Goal: Information Seeking & Learning: Learn about a topic

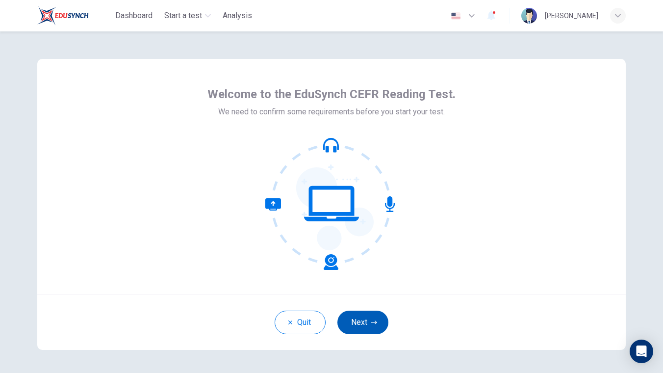
click at [370, 316] on button "Next" at bounding box center [363, 323] width 51 height 24
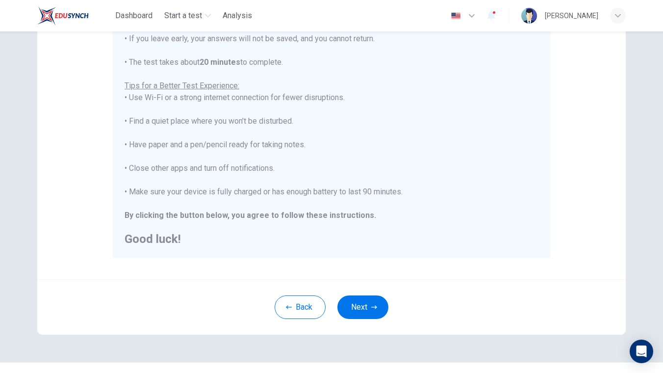
scroll to position [173, 0]
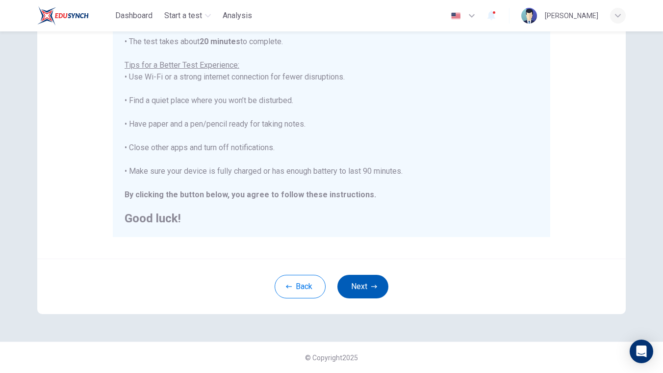
click at [367, 293] on button "Next" at bounding box center [363, 287] width 51 height 24
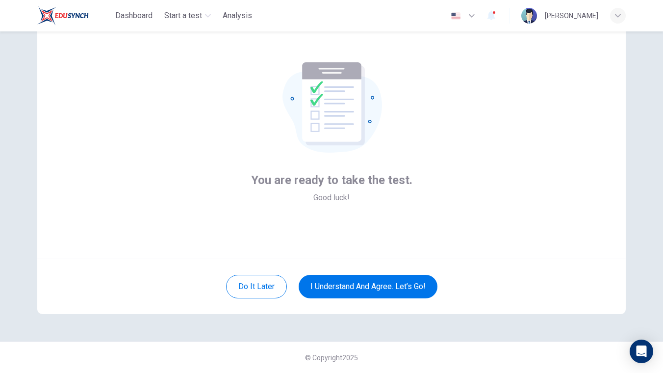
scroll to position [18, 0]
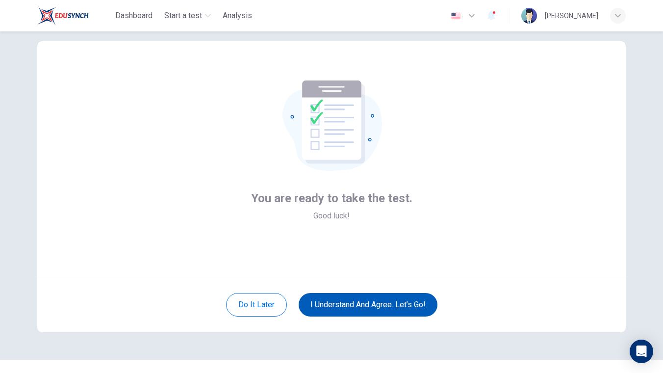
click at [374, 303] on button "I understand and agree. Let’s go!" at bounding box center [368, 305] width 139 height 24
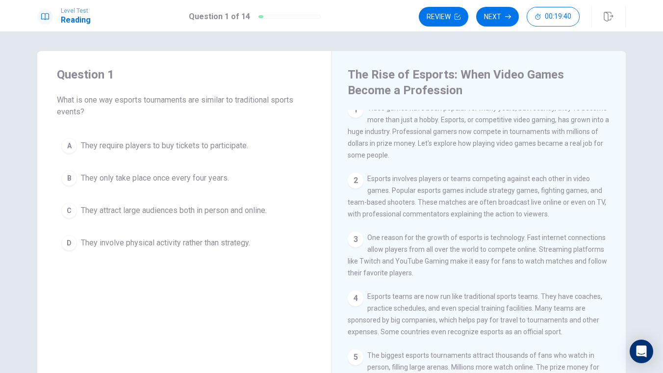
scroll to position [8, 0]
click at [83, 210] on span "They attract large audiences both in person and online." at bounding box center [174, 211] width 186 height 12
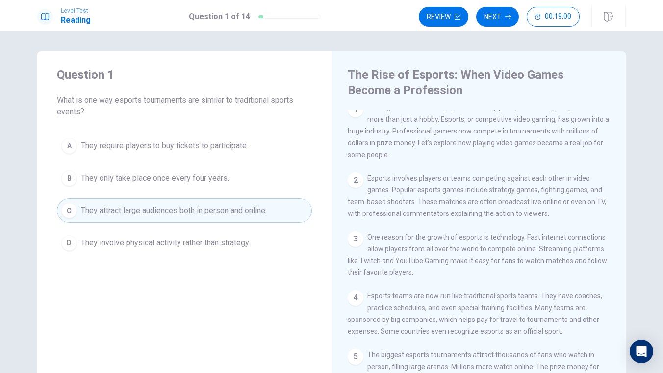
click at [74, 210] on div "C" at bounding box center [69, 211] width 16 height 16
click at [145, 180] on span "They only take place once every four years." at bounding box center [155, 178] width 148 height 12
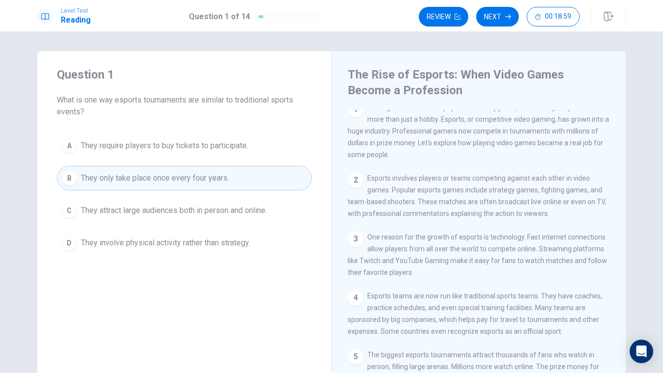
click at [135, 209] on span "They attract large audiences both in person and online." at bounding box center [174, 211] width 186 height 12
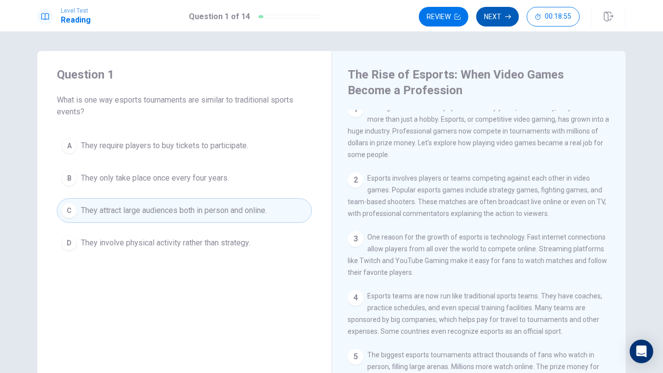
click at [503, 15] on button "Next" at bounding box center [497, 17] width 43 height 20
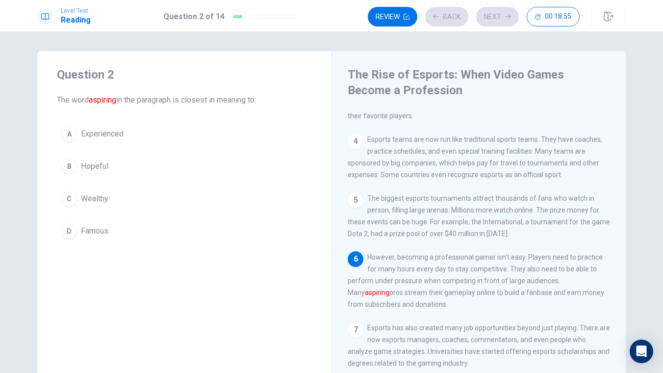
scroll to position [194, 0]
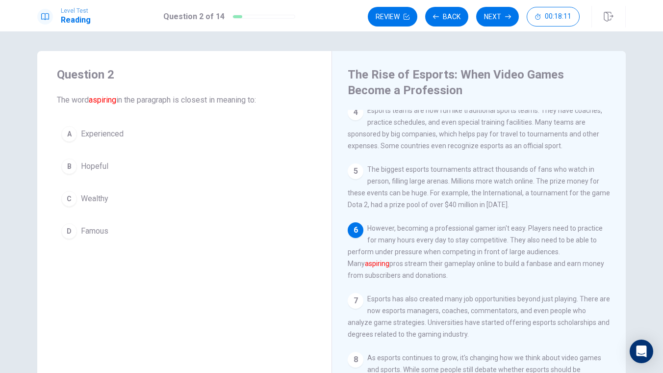
click at [80, 233] on button "D Famous" at bounding box center [184, 231] width 255 height 25
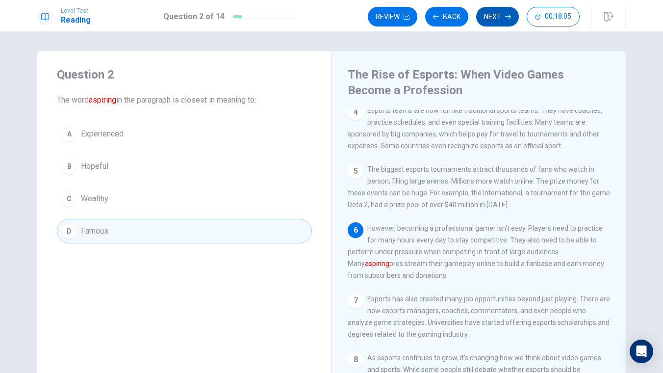
click at [505, 17] on button "Next" at bounding box center [497, 17] width 43 height 20
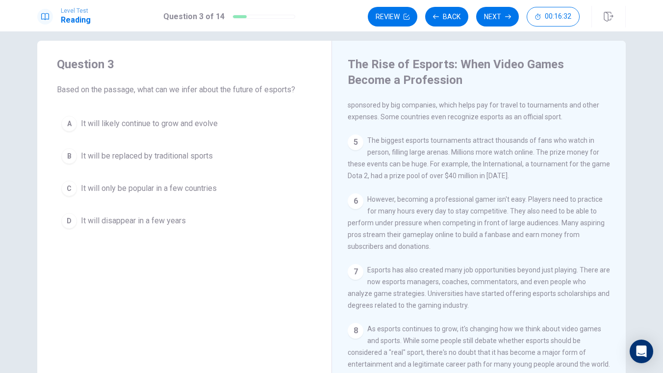
scroll to position [0, 0]
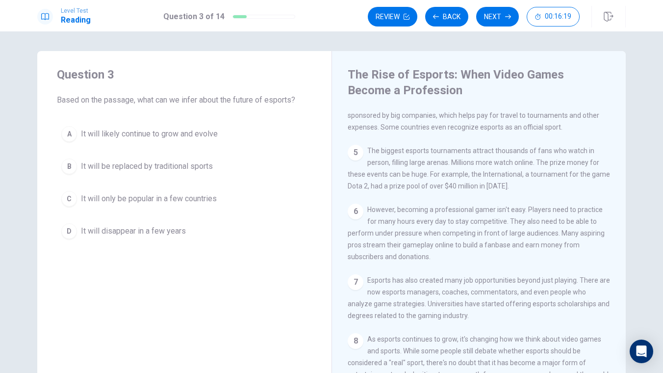
click at [163, 166] on span "It will be replaced by traditional sports" at bounding box center [147, 166] width 132 height 12
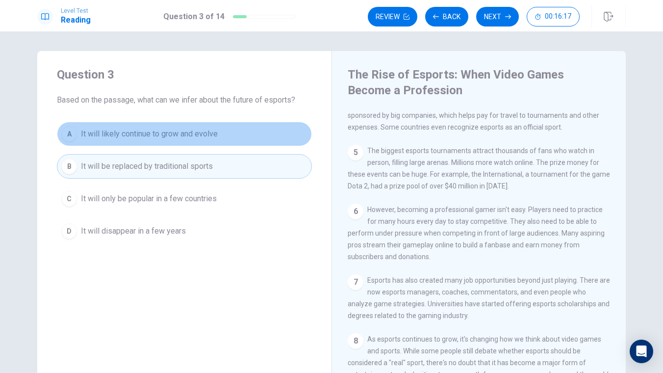
click at [205, 132] on span "It will likely continue to grow and evolve" at bounding box center [149, 134] width 137 height 12
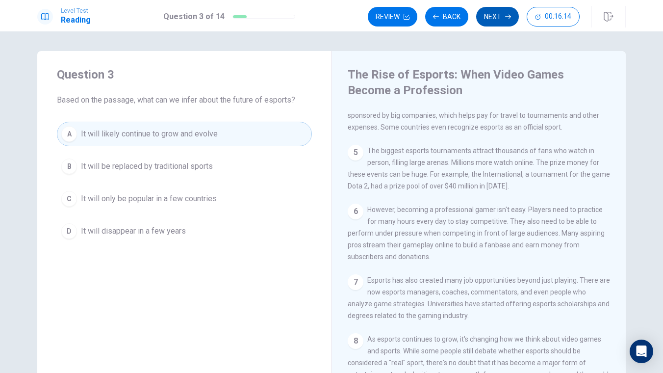
click at [499, 13] on button "Next" at bounding box center [497, 17] width 43 height 20
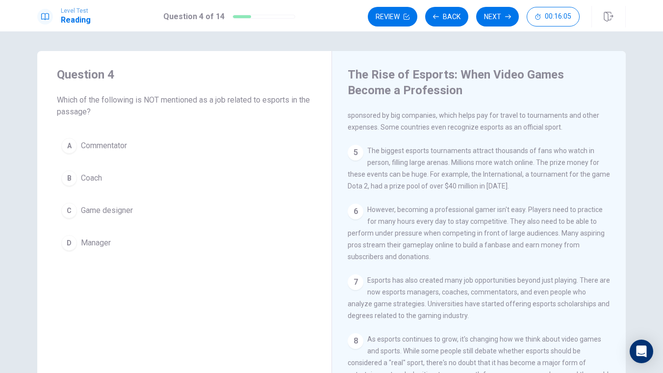
click at [110, 212] on span "Game designer" at bounding box center [107, 211] width 52 height 12
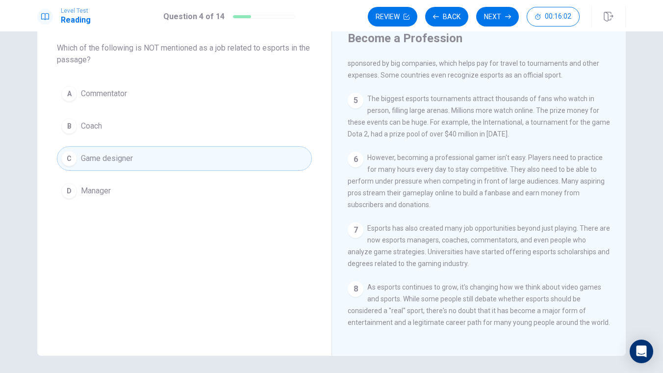
scroll to position [55, 0]
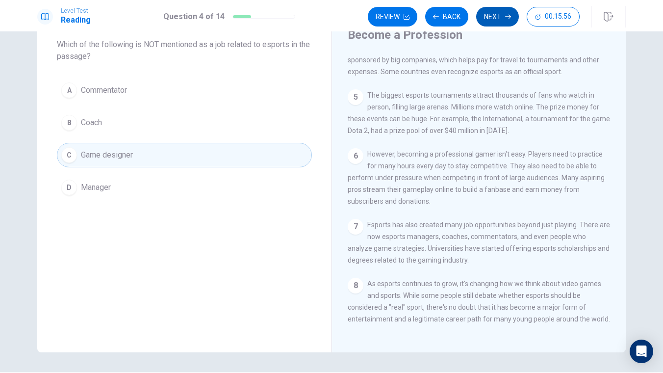
click at [489, 18] on button "Next" at bounding box center [497, 17] width 43 height 20
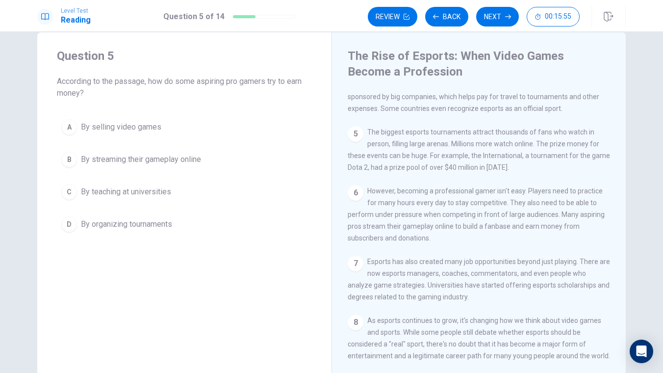
scroll to position [15, 0]
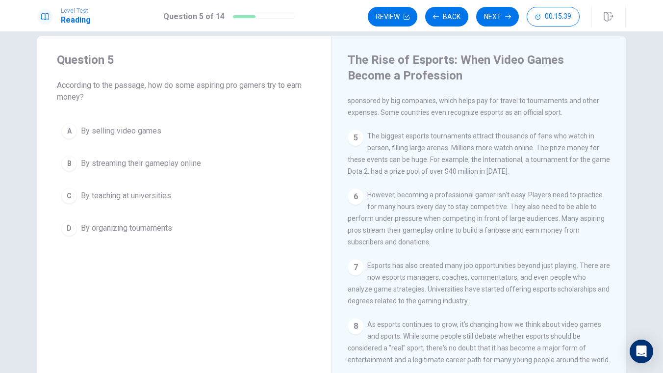
click at [159, 163] on span "By streaming their gameplay online" at bounding box center [141, 164] width 120 height 12
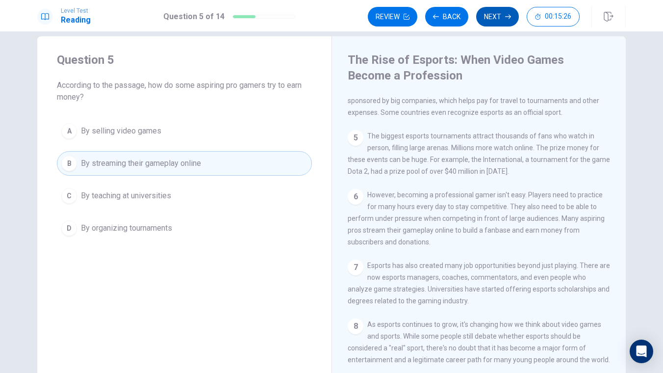
click at [498, 16] on button "Next" at bounding box center [497, 17] width 43 height 20
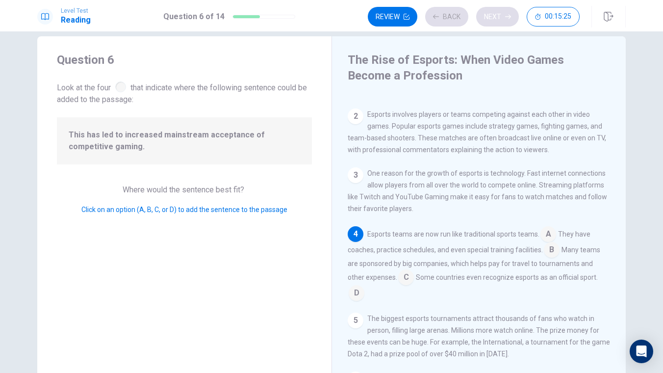
scroll to position [70, 0]
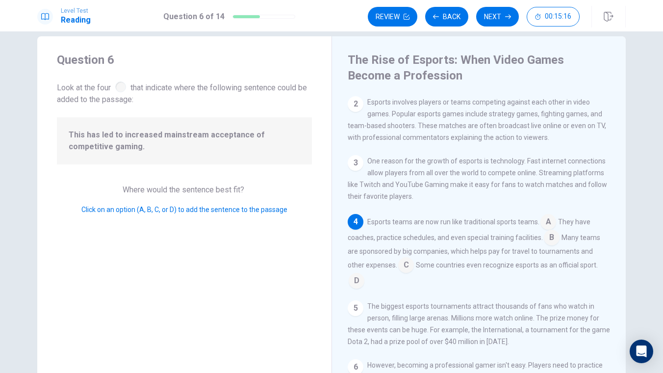
click at [124, 86] on div at bounding box center [120, 86] width 11 height 11
click at [551, 219] on div "1 Video games have been popular for many years, but recently, they've become mo…" at bounding box center [486, 236] width 276 height 282
click at [551, 221] on span "A" at bounding box center [549, 222] width 16 height 16
click at [551, 231] on input at bounding box center [549, 223] width 16 height 16
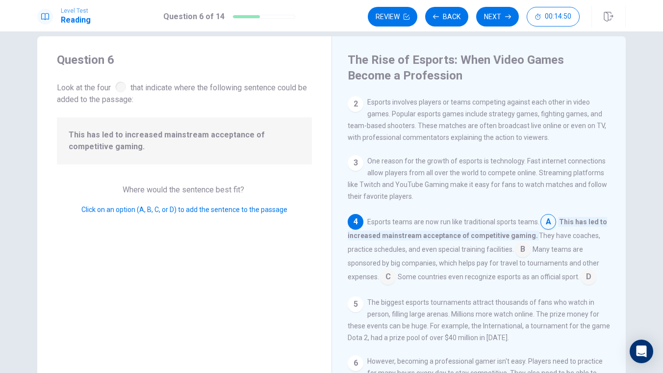
click at [551, 231] on input at bounding box center [549, 223] width 16 height 16
click at [525, 258] on input at bounding box center [523, 250] width 16 height 16
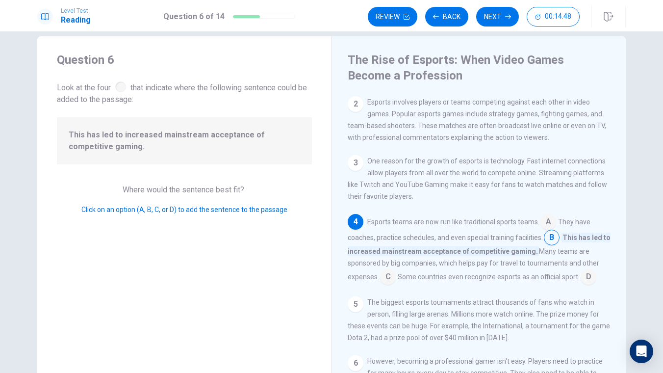
click at [546, 227] on input at bounding box center [549, 223] width 16 height 16
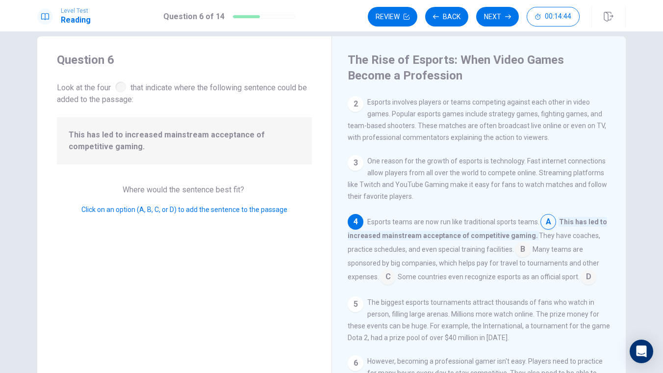
click at [525, 256] on input at bounding box center [523, 250] width 16 height 16
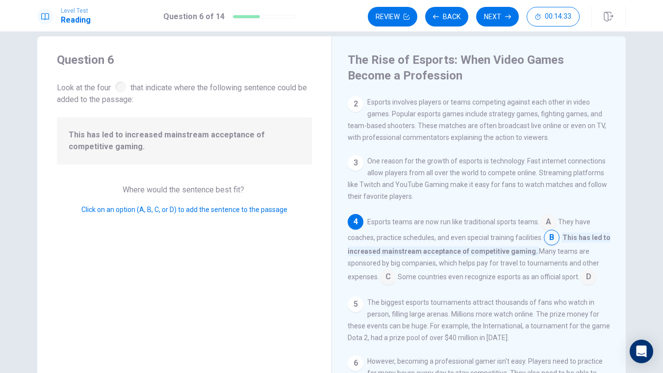
click at [392, 282] on input at bounding box center [388, 278] width 16 height 16
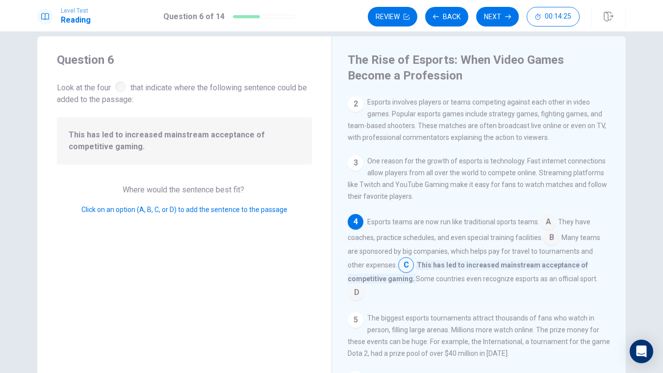
click at [365, 287] on input at bounding box center [357, 294] width 16 height 16
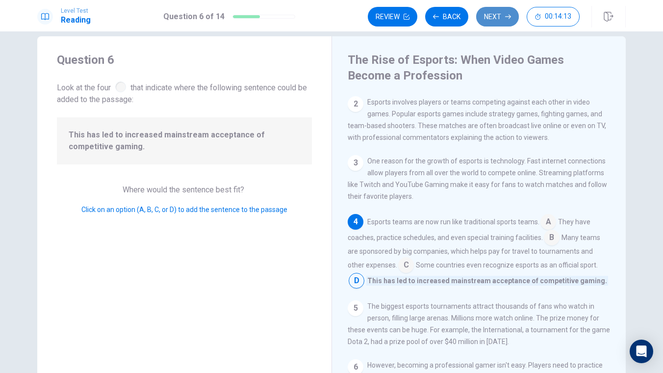
click at [500, 16] on button "Next" at bounding box center [497, 17] width 43 height 20
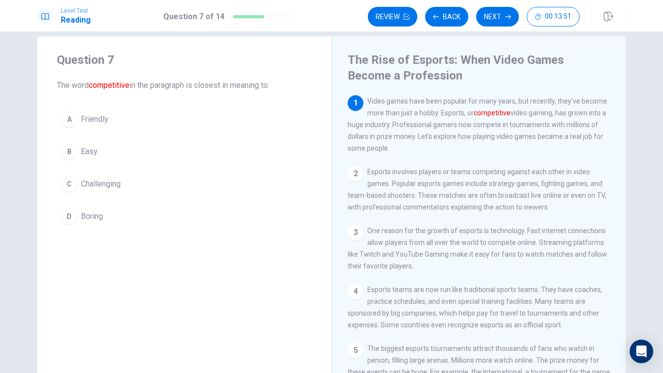
click at [101, 187] on span "Challenging" at bounding box center [101, 184] width 40 height 12
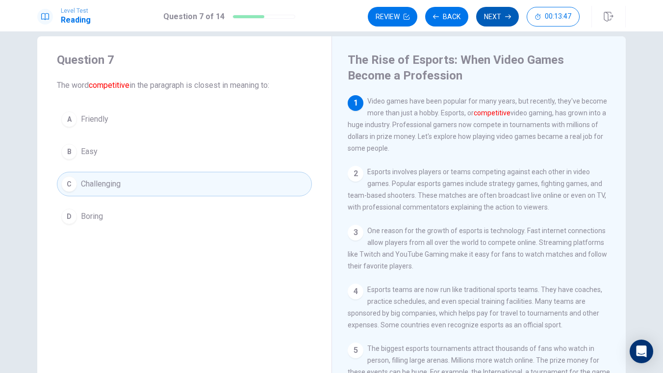
click at [494, 17] on button "Next" at bounding box center [497, 17] width 43 height 20
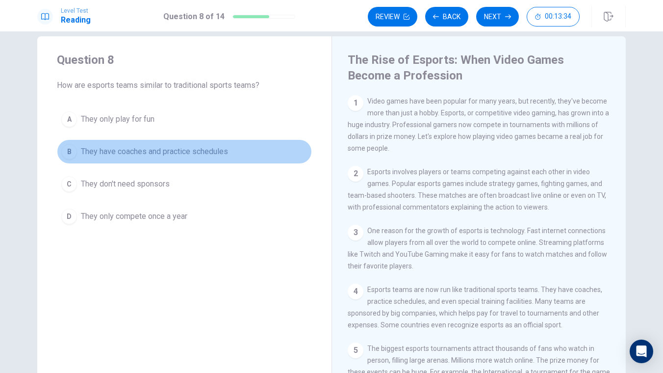
click at [125, 154] on span "They have coaches and practice schedules" at bounding box center [154, 152] width 147 height 12
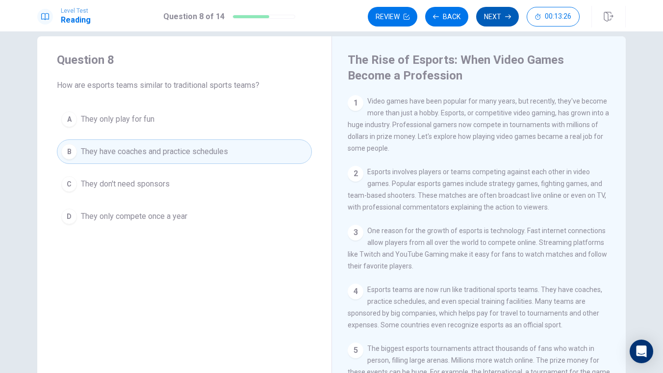
click at [491, 19] on button "Next" at bounding box center [497, 17] width 43 height 20
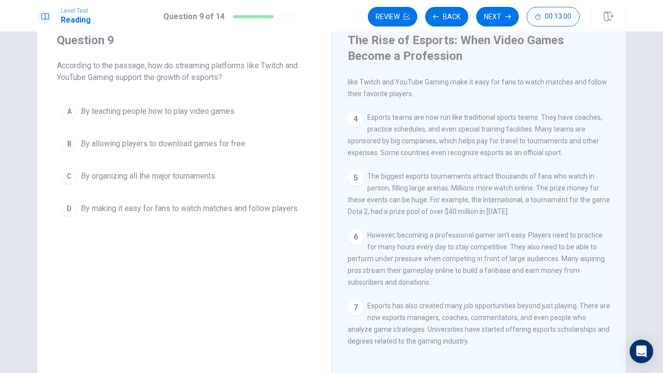
scroll to position [146, 0]
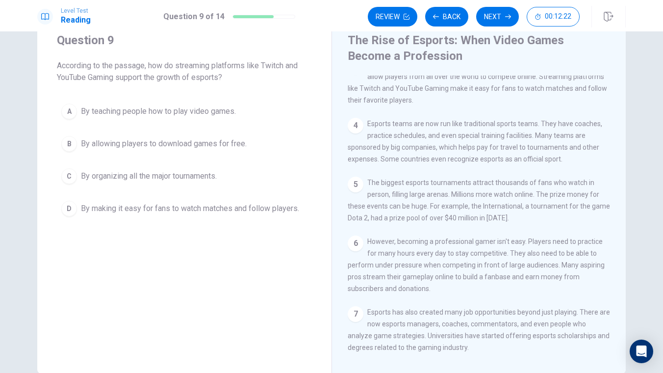
click at [146, 178] on span "By organizing all the major tournaments." at bounding box center [149, 176] width 136 height 12
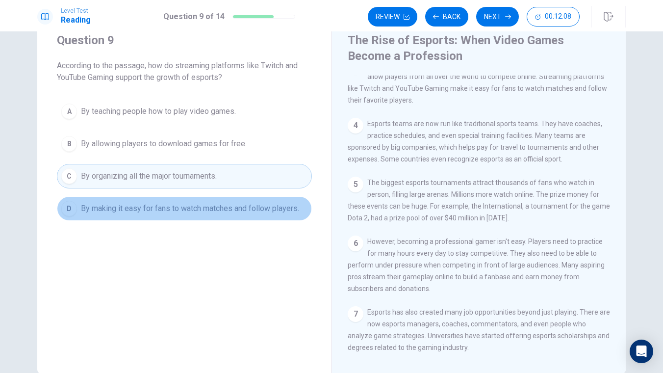
click at [190, 210] on span "By making it easy for fans to watch matches and follow players." at bounding box center [190, 209] width 218 height 12
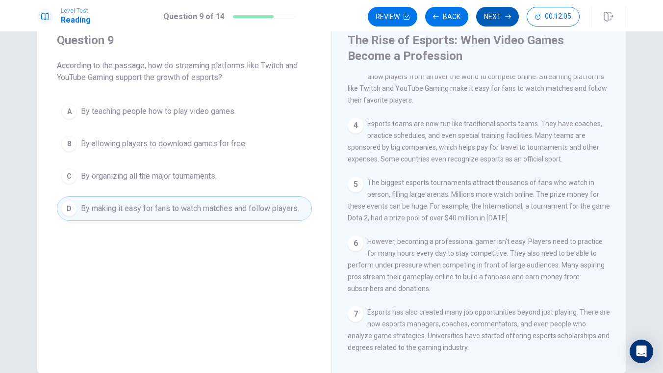
click at [491, 17] on button "Next" at bounding box center [497, 17] width 43 height 20
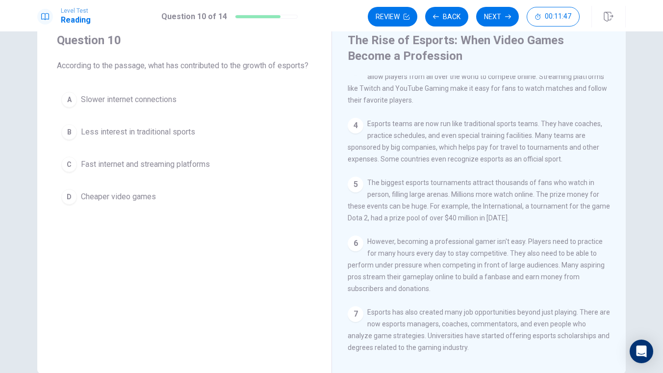
scroll to position [0, 0]
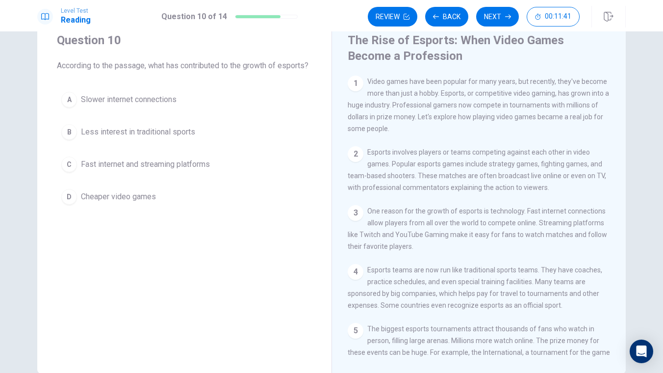
click at [148, 170] on span "Fast internet and streaming platforms" at bounding box center [145, 164] width 129 height 12
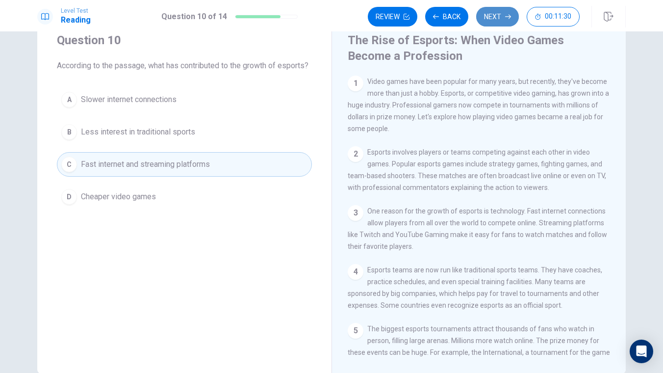
click at [495, 22] on button "Next" at bounding box center [497, 17] width 43 height 20
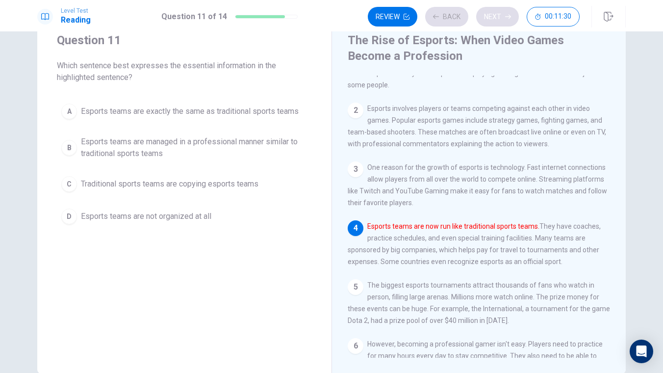
scroll to position [60, 0]
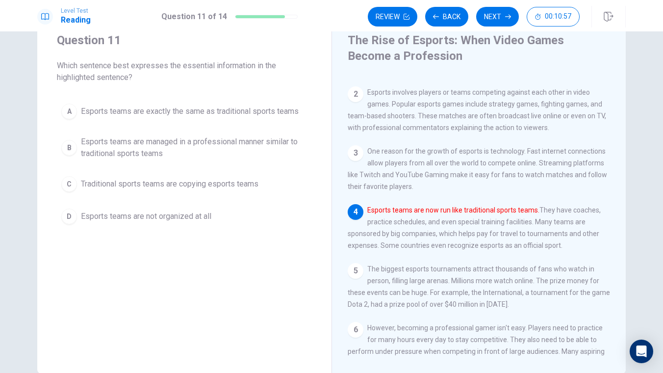
click at [149, 69] on span "Which sentence best expresses the essential information in the highlighted sent…" at bounding box center [184, 72] width 255 height 24
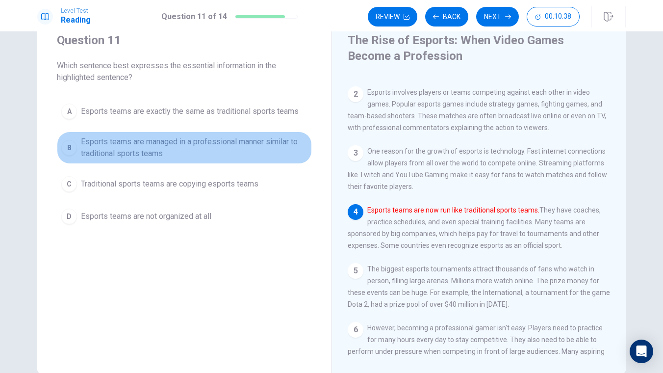
click at [143, 149] on span "Esports teams are managed in a professional manner similar to traditional sport…" at bounding box center [194, 148] width 227 height 24
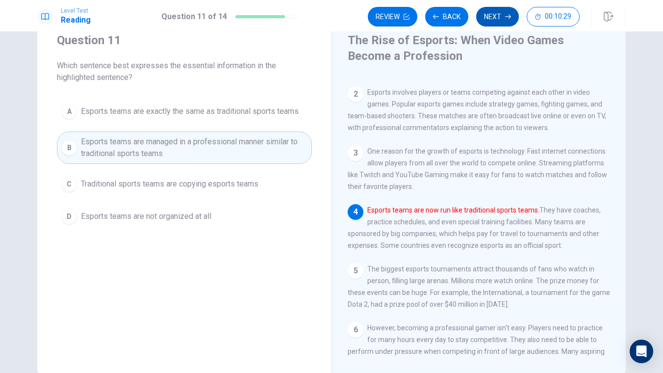
click at [489, 21] on button "Next" at bounding box center [497, 17] width 43 height 20
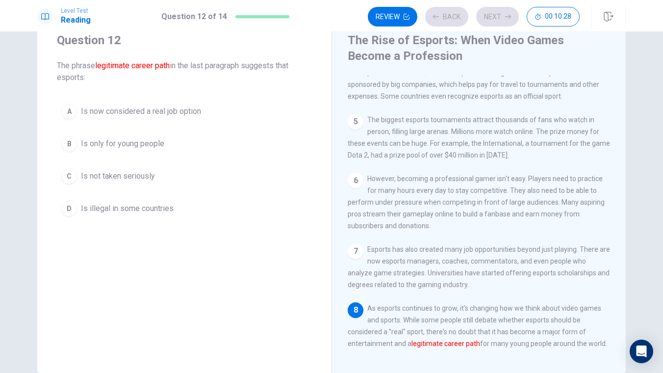
scroll to position [229, 0]
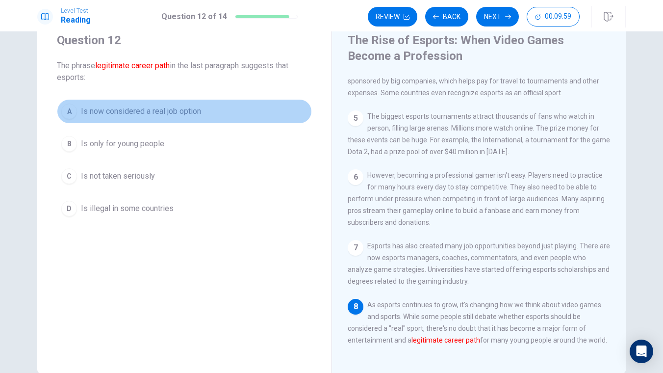
click at [137, 113] on span "Is now considered a real job option" at bounding box center [141, 111] width 120 height 12
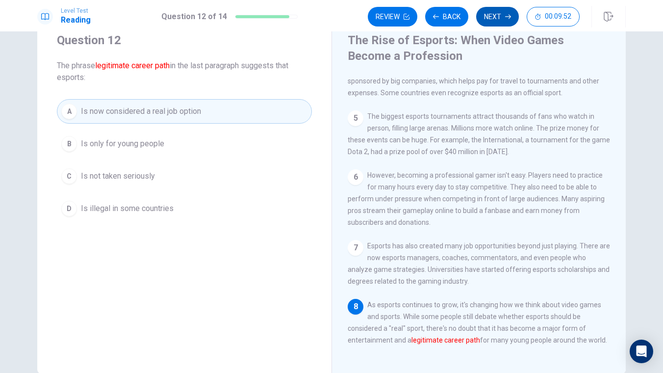
click at [495, 11] on button "Next" at bounding box center [497, 17] width 43 height 20
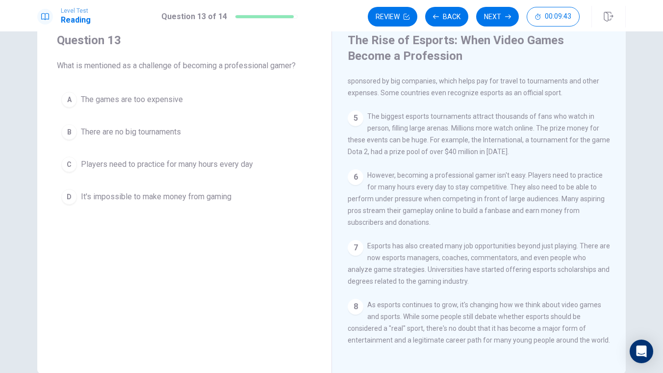
click at [160, 167] on span "Players need to practice for many hours every day" at bounding box center [167, 164] width 172 height 12
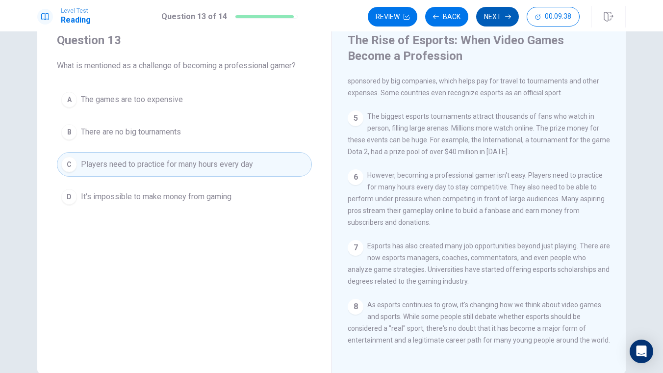
click at [491, 18] on button "Next" at bounding box center [497, 17] width 43 height 20
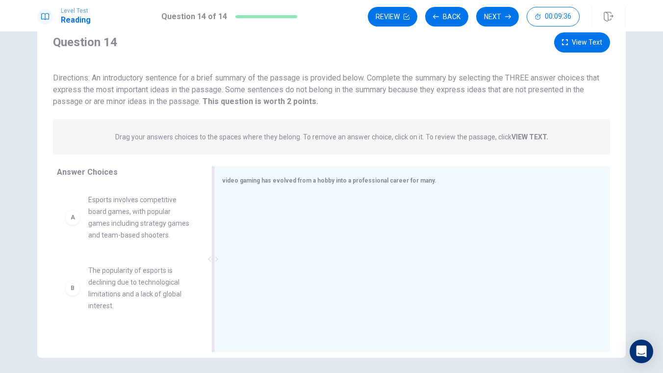
click at [389, 181] on span "video gaming has evolved from a hobby into a professional career for many." at bounding box center [329, 180] width 214 height 7
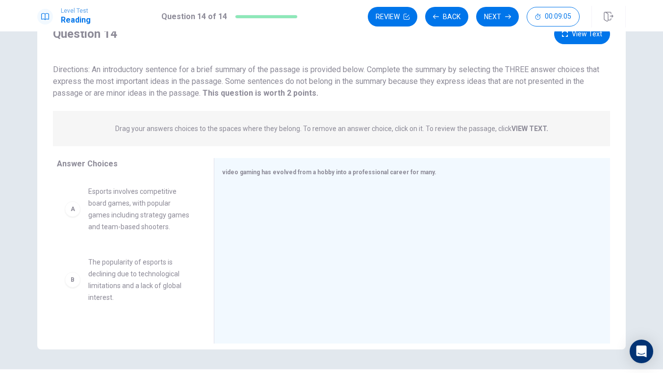
scroll to position [45, 0]
drag, startPoint x: 227, startPoint y: 207, endPoint x: 205, endPoint y: 207, distance: 22.1
click at [205, 208] on div "Answer Choices A Esports involves competitive board games, with popular games i…" at bounding box center [331, 251] width 589 height 190
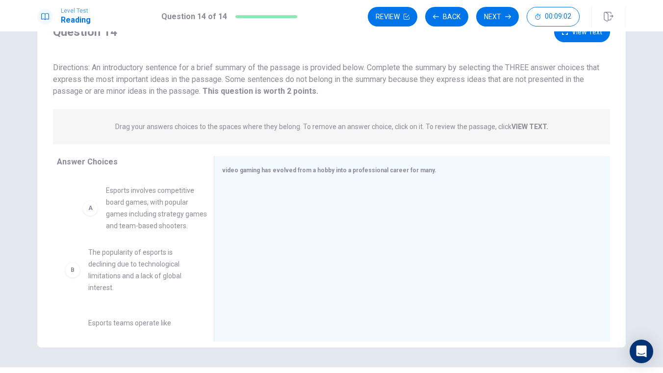
drag, startPoint x: 106, startPoint y: 207, endPoint x: 129, endPoint y: 208, distance: 22.1
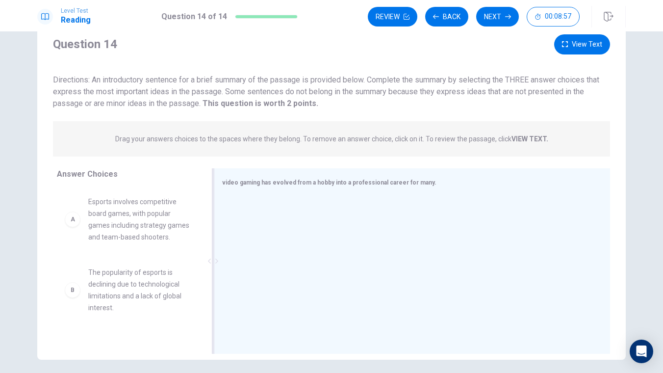
scroll to position [50, 0]
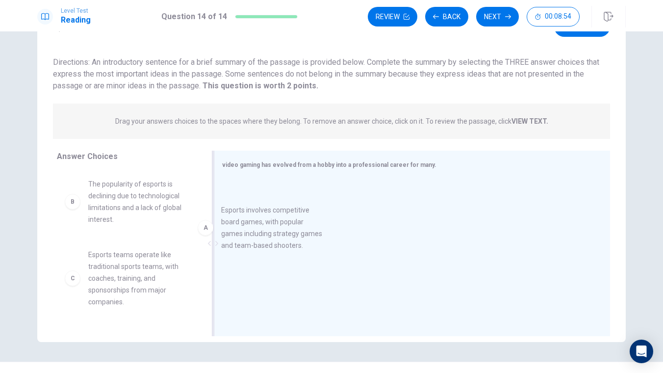
drag, startPoint x: 113, startPoint y: 205, endPoint x: 256, endPoint y: 230, distance: 144.5
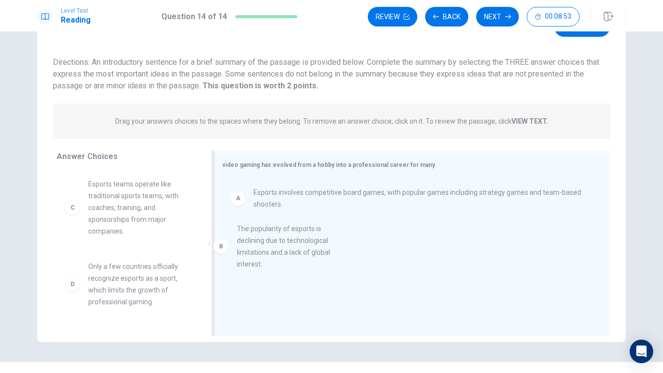
drag, startPoint x: 141, startPoint y: 197, endPoint x: 319, endPoint y: 244, distance: 183.8
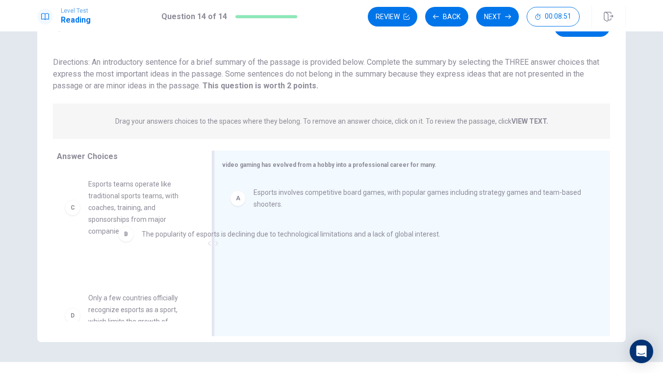
drag, startPoint x: 302, startPoint y: 248, endPoint x: 190, endPoint y: 240, distance: 112.6
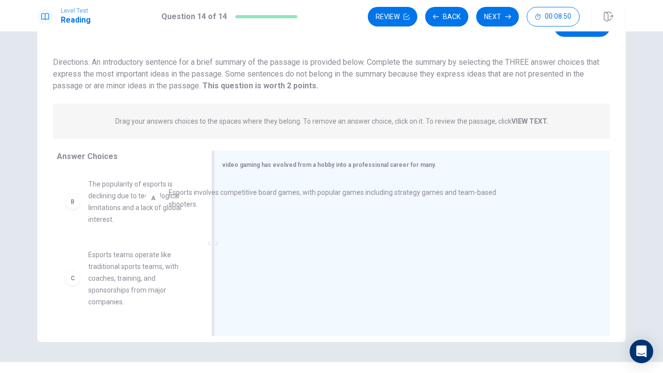
drag, startPoint x: 307, startPoint y: 196, endPoint x: 186, endPoint y: 196, distance: 120.7
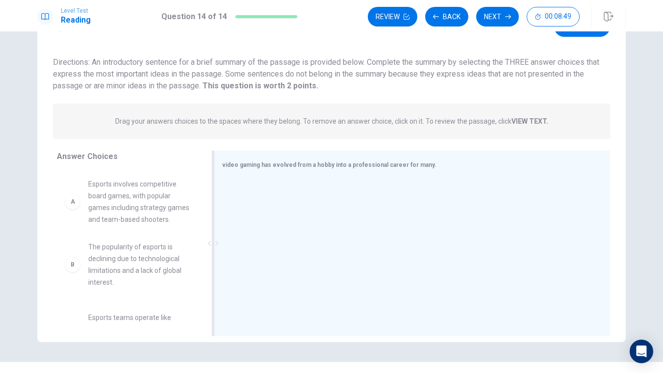
drag, startPoint x: 143, startPoint y: 201, endPoint x: 275, endPoint y: 201, distance: 132.5
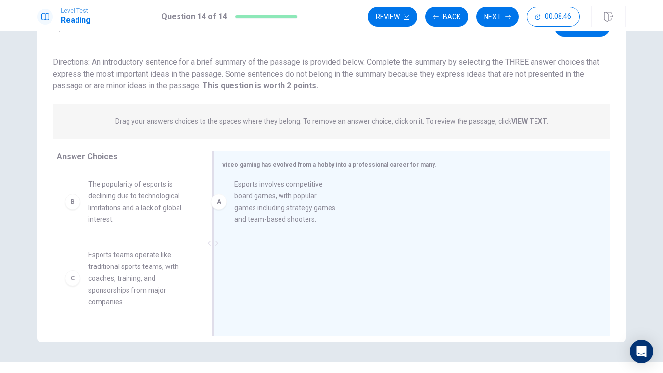
drag, startPoint x: 143, startPoint y: 204, endPoint x: 311, endPoint y: 203, distance: 167.8
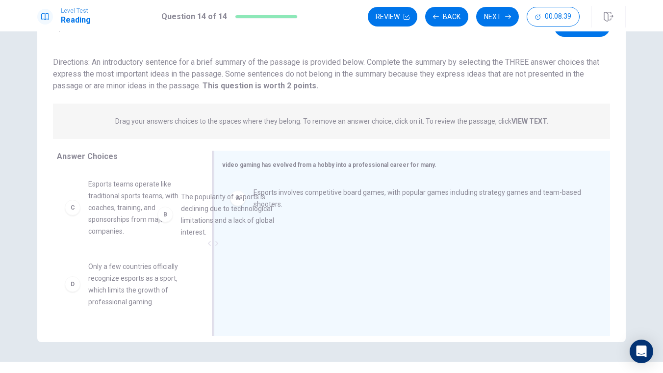
drag, startPoint x: 125, startPoint y: 194, endPoint x: 293, endPoint y: 267, distance: 183.5
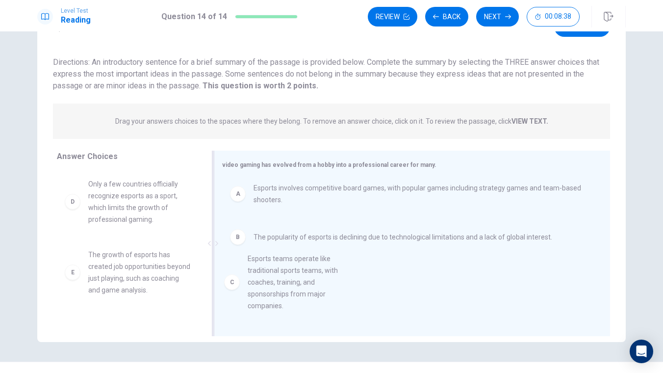
drag, startPoint x: 90, startPoint y: 212, endPoint x: 253, endPoint y: 287, distance: 179.2
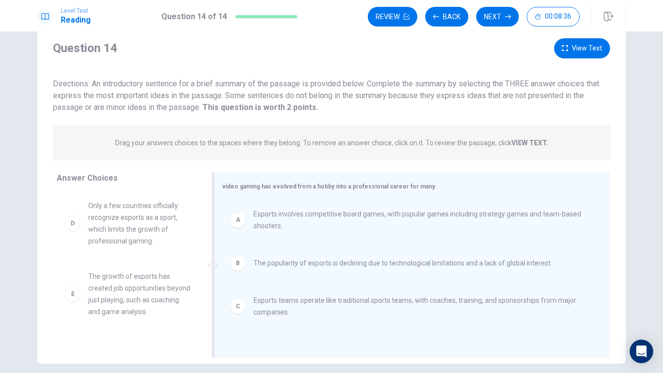
scroll to position [33, 0]
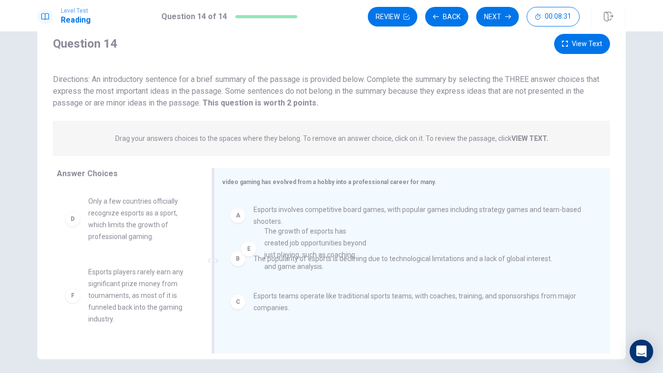
drag, startPoint x: 140, startPoint y: 299, endPoint x: 318, endPoint y: 256, distance: 183.3
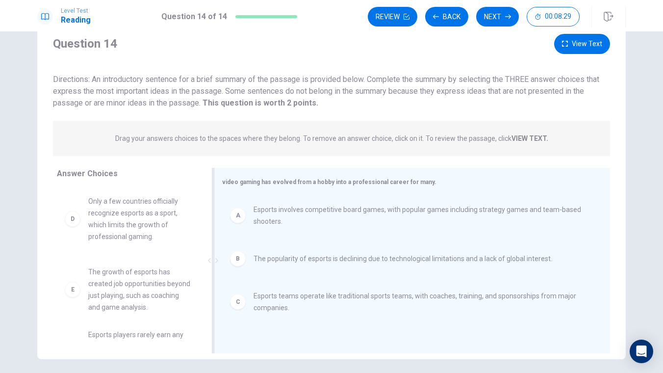
scroll to position [0, 0]
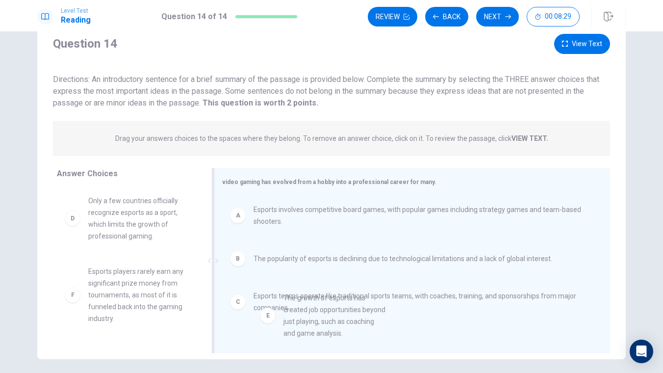
drag, startPoint x: 118, startPoint y: 308, endPoint x: 313, endPoint y: 345, distance: 198.2
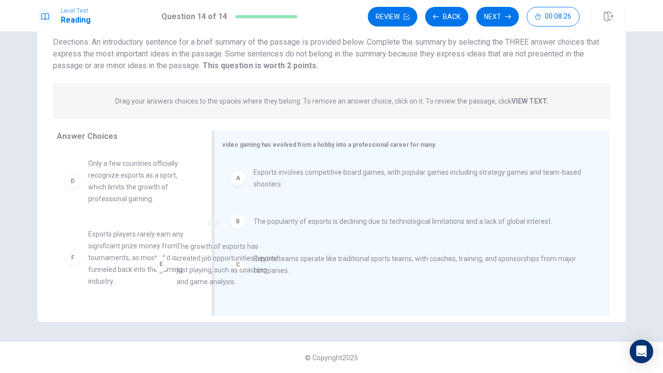
scroll to position [1, 0]
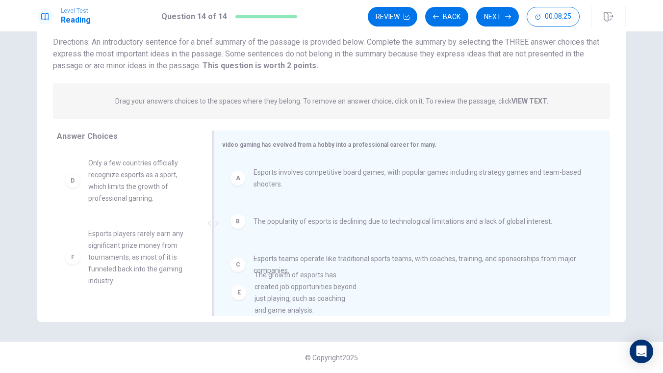
drag, startPoint x: 141, startPoint y: 262, endPoint x: 289, endPoint y: 297, distance: 151.7
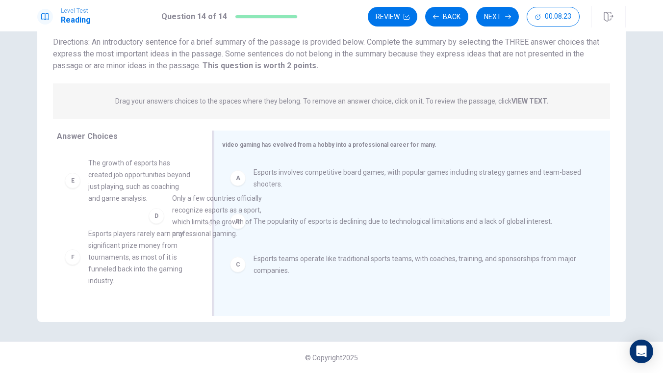
scroll to position [0, 0]
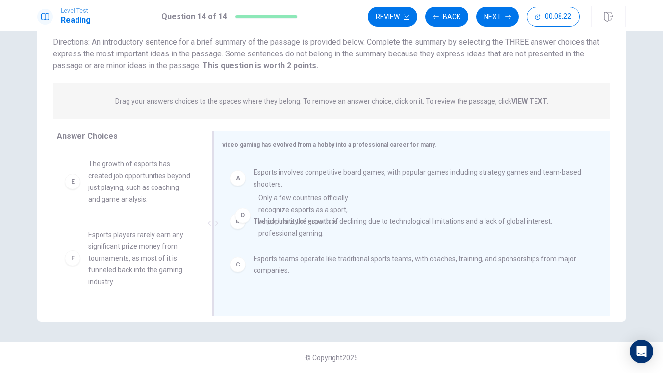
drag, startPoint x: 150, startPoint y: 186, endPoint x: 309, endPoint y: 216, distance: 161.8
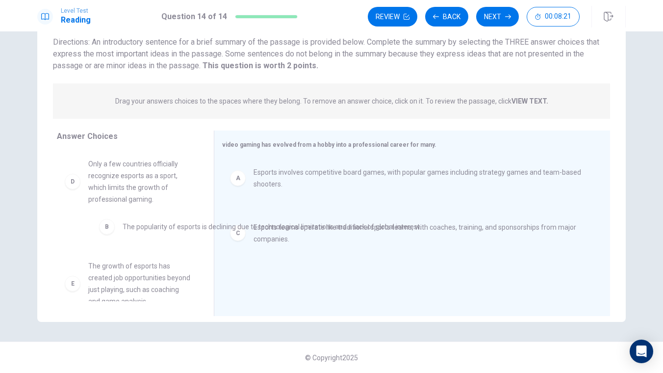
drag, startPoint x: 290, startPoint y: 225, endPoint x: 157, endPoint y: 231, distance: 133.6
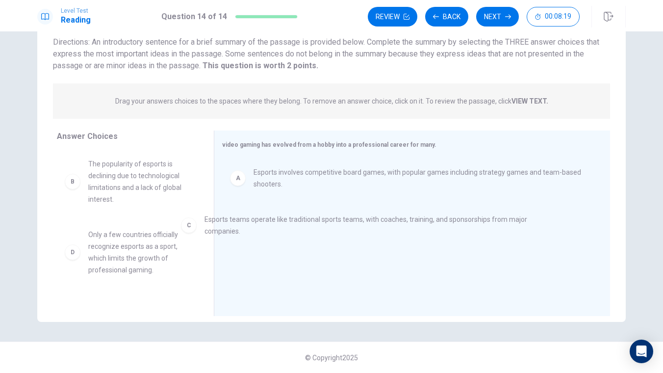
drag, startPoint x: 278, startPoint y: 225, endPoint x: 153, endPoint y: 227, distance: 125.1
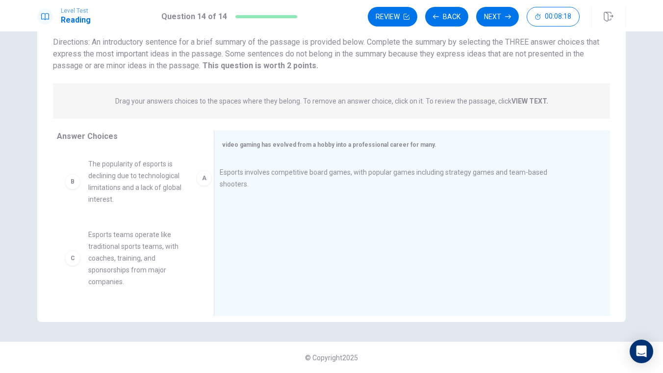
drag, startPoint x: 302, startPoint y: 184, endPoint x: 124, endPoint y: 187, distance: 178.1
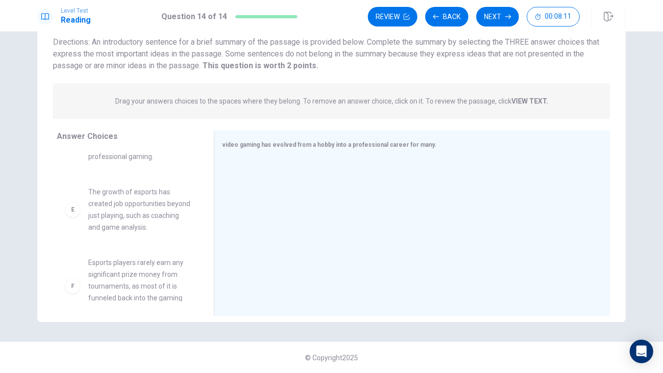
scroll to position [260, 0]
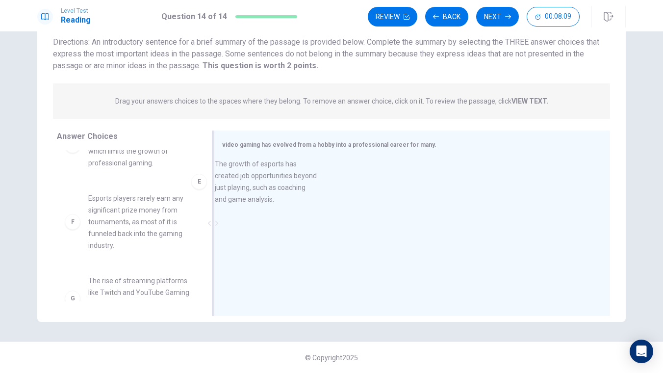
drag, startPoint x: 150, startPoint y: 234, endPoint x: 323, endPoint y: 196, distance: 177.9
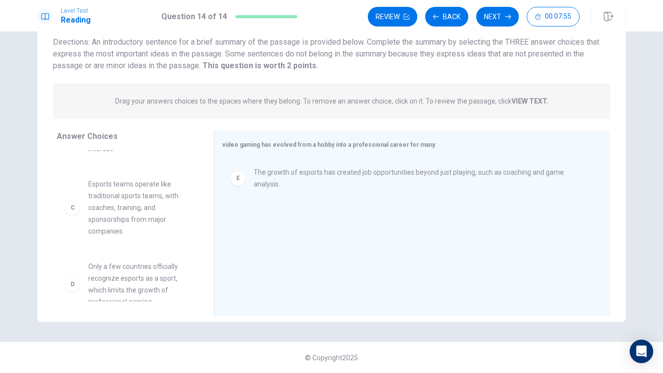
scroll to position [118, 0]
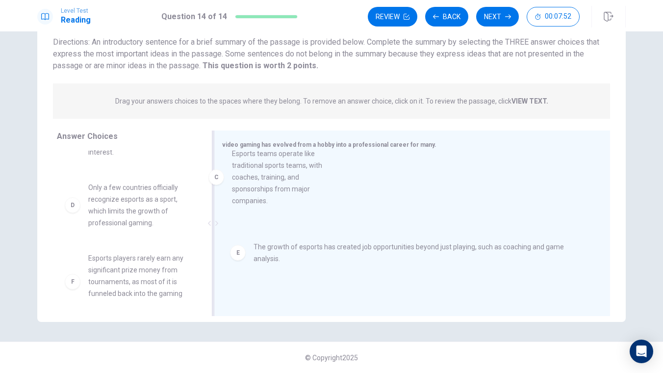
drag, startPoint x: 145, startPoint y: 214, endPoint x: 306, endPoint y: 188, distance: 163.1
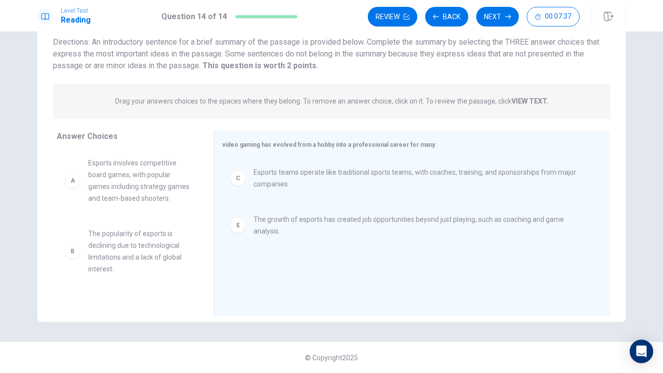
scroll to position [0, 0]
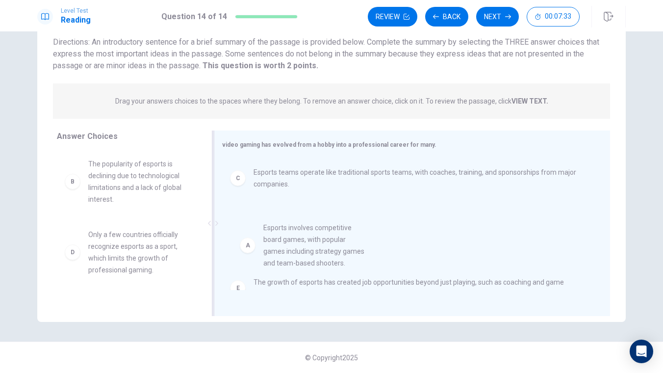
drag, startPoint x: 123, startPoint y: 188, endPoint x: 303, endPoint y: 246, distance: 189.2
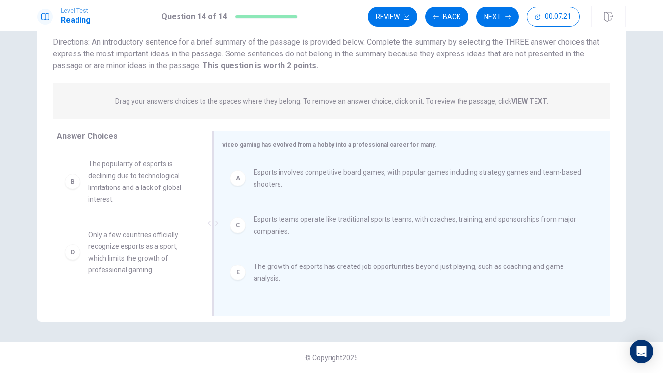
click at [416, 179] on span "Esports involves competitive board games, with popular games including strategy…" at bounding box center [420, 178] width 333 height 24
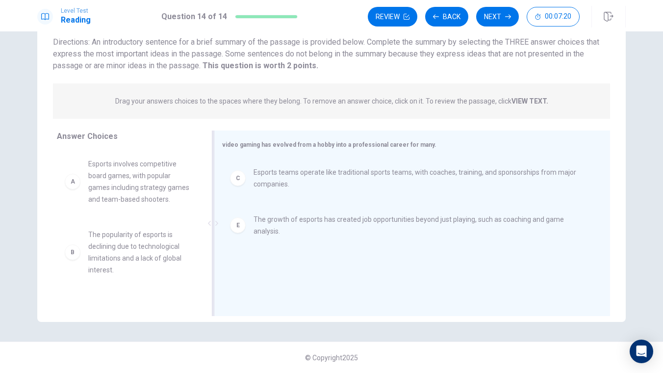
click at [413, 179] on span "Esports teams operate like traditional sports teams, with coaches, training, an…" at bounding box center [420, 178] width 333 height 24
click at [409, 178] on span "The growth of esports has created job opportunities beyond just playing, such a…" at bounding box center [420, 178] width 333 height 24
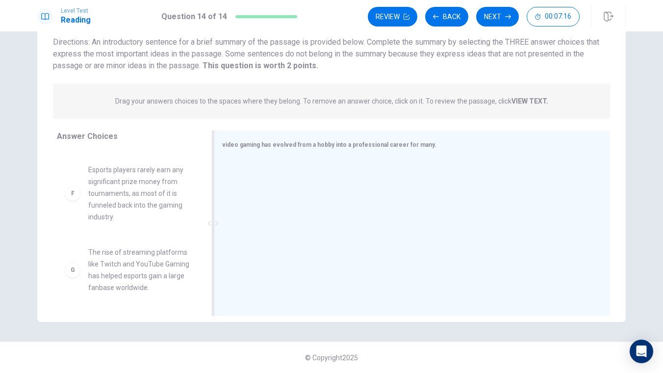
scroll to position [349, 0]
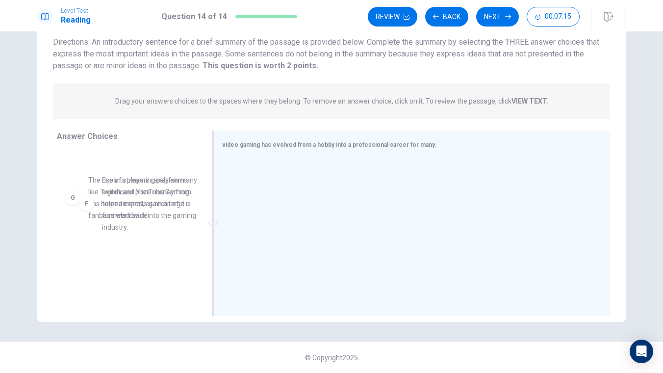
drag, startPoint x: 142, startPoint y: 197, endPoint x: 161, endPoint y: 196, distance: 19.6
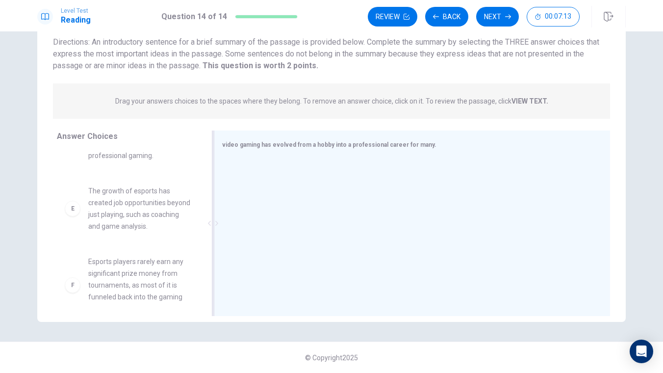
scroll to position [266, 0]
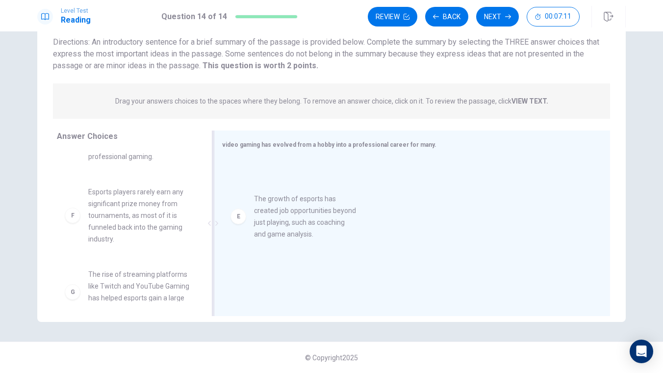
drag, startPoint x: 147, startPoint y: 221, endPoint x: 321, endPoint y: 228, distance: 174.3
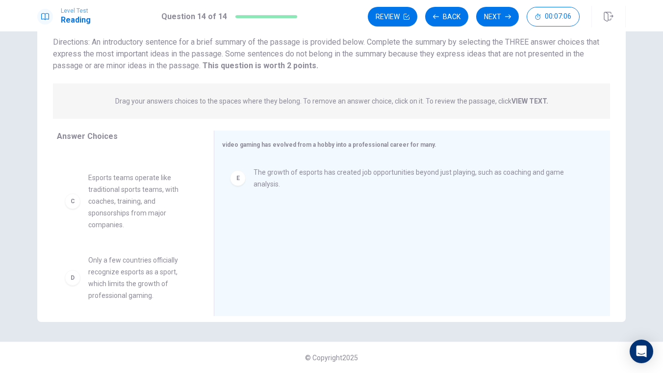
scroll to position [123, 0]
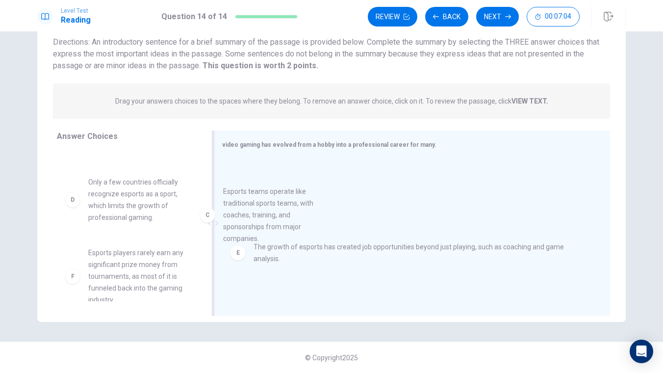
drag, startPoint x: 144, startPoint y: 207, endPoint x: 285, endPoint y: 216, distance: 141.1
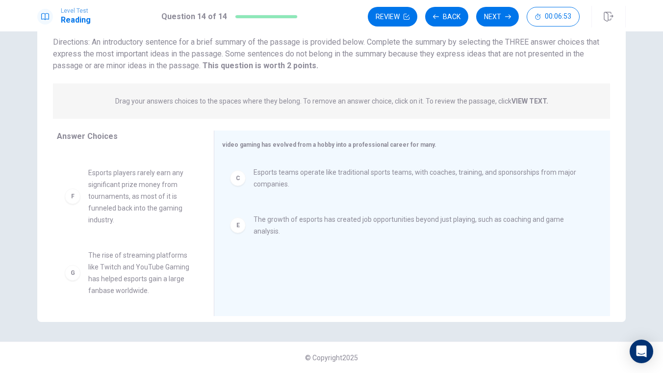
scroll to position [206, 0]
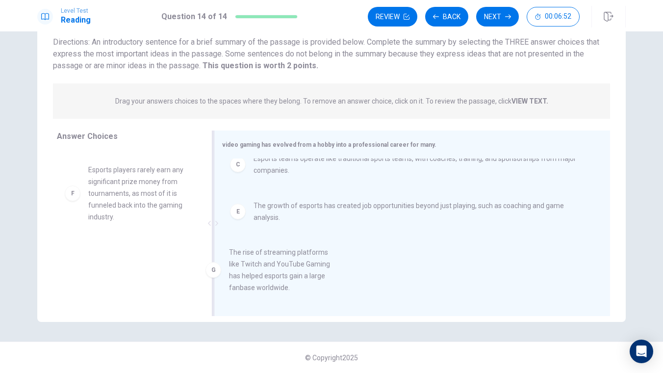
drag, startPoint x: 158, startPoint y: 266, endPoint x: 316, endPoint y: 268, distance: 158.5
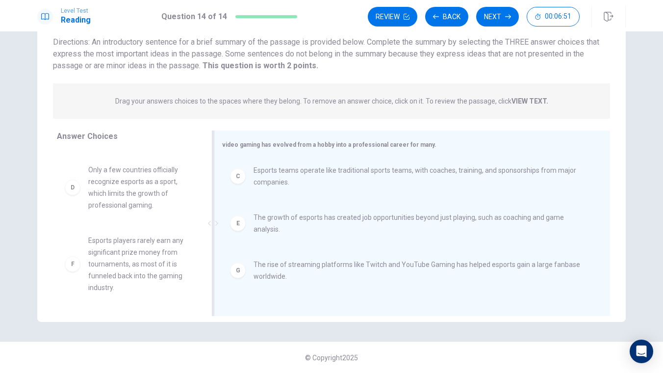
scroll to position [135, 0]
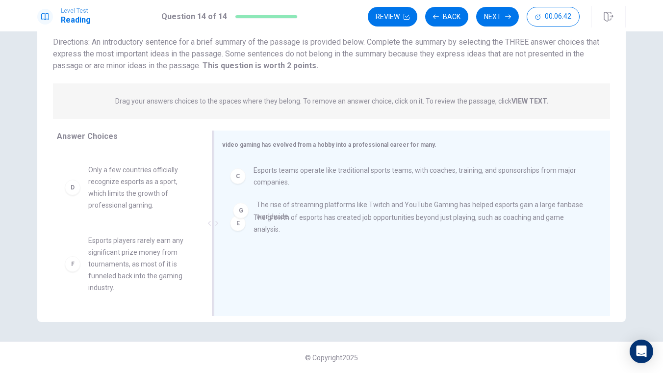
drag, startPoint x: 264, startPoint y: 275, endPoint x: 271, endPoint y: 206, distance: 69.5
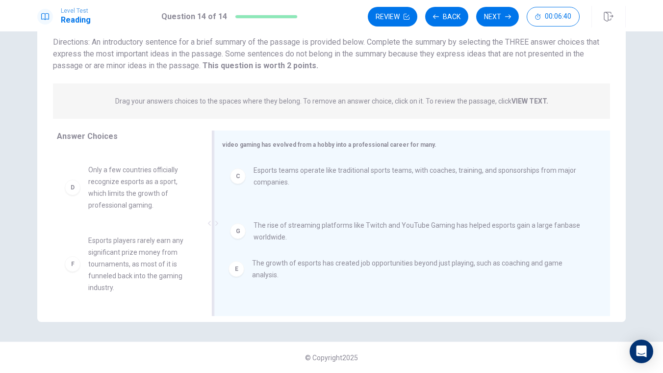
drag, startPoint x: 270, startPoint y: 234, endPoint x: 267, endPoint y: 299, distance: 64.8
drag, startPoint x: 271, startPoint y: 241, endPoint x: 271, endPoint y: 286, distance: 44.2
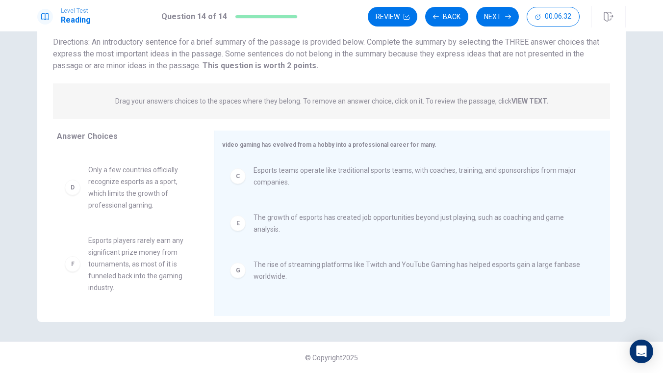
click at [292, 269] on span "The rise of streaming platforms like Twitch and YouTube Gaming has helped espor…" at bounding box center [420, 271] width 333 height 24
click at [305, 219] on span "The growth of esports has created job opportunities beyond just playing, such a…" at bounding box center [420, 225] width 333 height 24
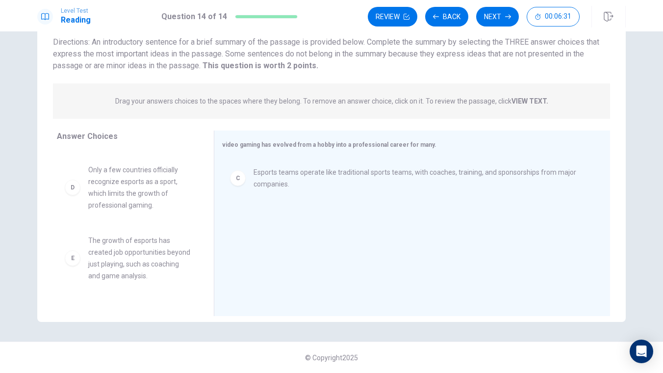
scroll to position [277, 0]
click at [150, 268] on span "The rise of streaming platforms like Twitch and YouTube Gaming has helped espor…" at bounding box center [139, 269] width 102 height 47
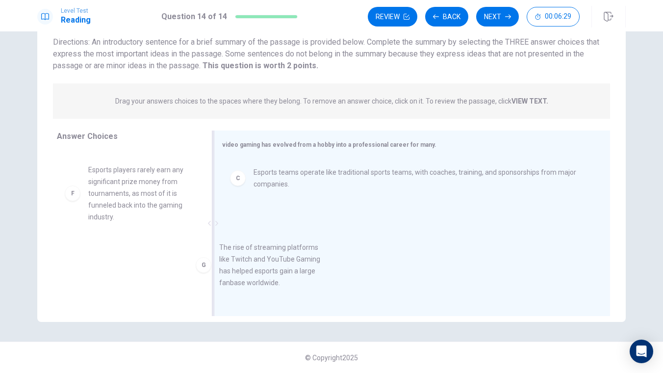
drag, startPoint x: 150, startPoint y: 268, endPoint x: 352, endPoint y: 254, distance: 202.7
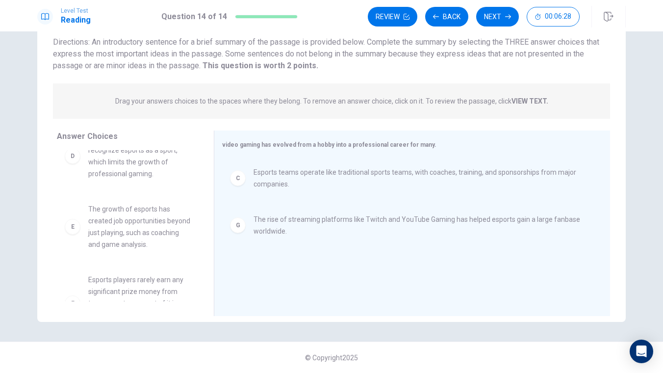
scroll to position [153, 0]
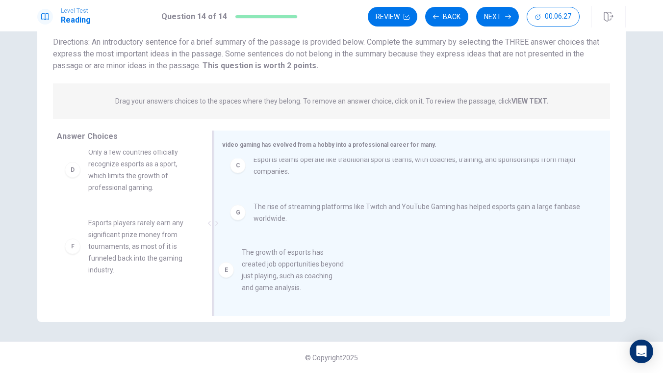
drag, startPoint x: 148, startPoint y: 240, endPoint x: 318, endPoint y: 270, distance: 173.4
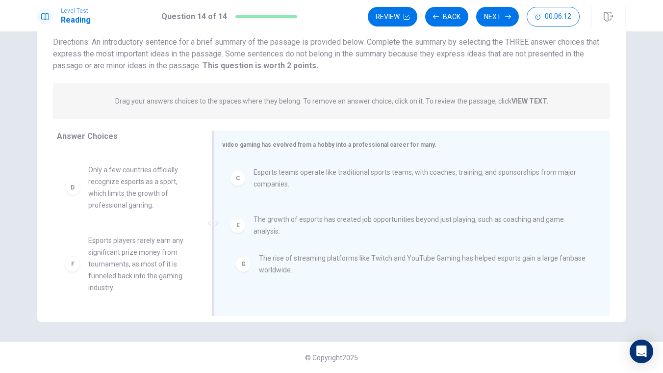
scroll to position [0, 0]
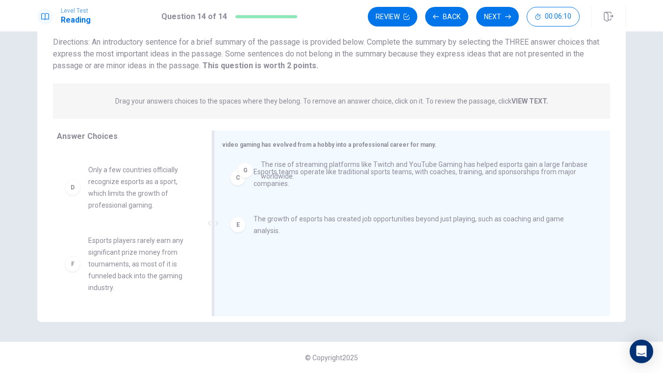
drag, startPoint x: 288, startPoint y: 283, endPoint x: 298, endPoint y: 178, distance: 106.0
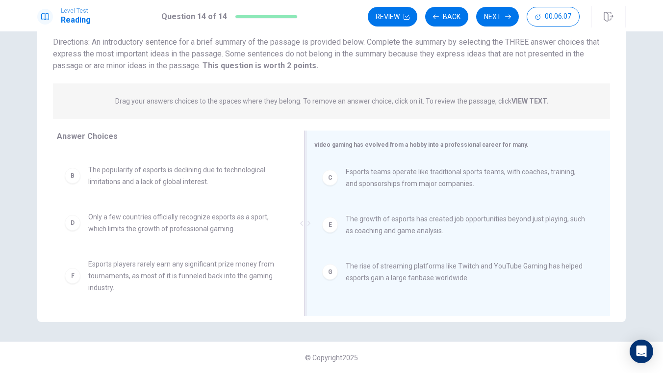
scroll to position [41, 0]
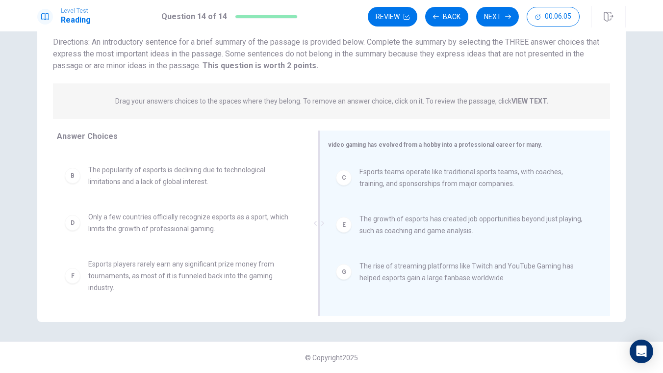
drag, startPoint x: 218, startPoint y: 220, endPoint x: 394, endPoint y: 210, distance: 176.5
click at [393, 210] on div "video gaming has evolved from a hobby into a professional career for many. C Es…" at bounding box center [465, 223] width 290 height 185
click at [388, 224] on span "The growth of esports has created job opportunities beyond just playing, such a…" at bounding box center [473, 225] width 227 height 24
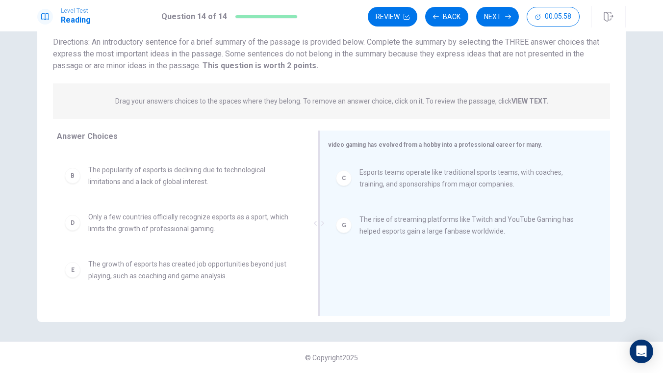
scroll to position [0, 0]
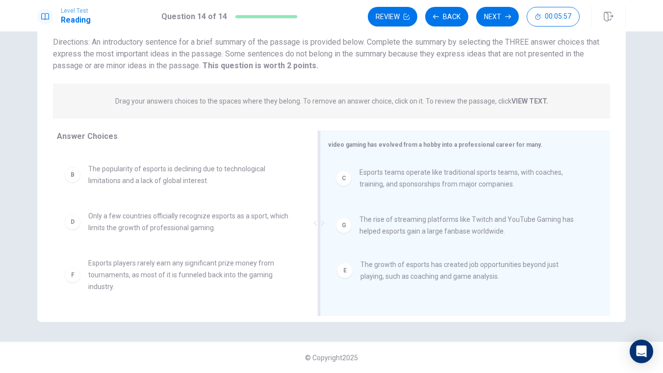
drag, startPoint x: 145, startPoint y: 269, endPoint x: 420, endPoint y: 270, distance: 274.3
click at [497, 21] on button "Next" at bounding box center [497, 17] width 43 height 20
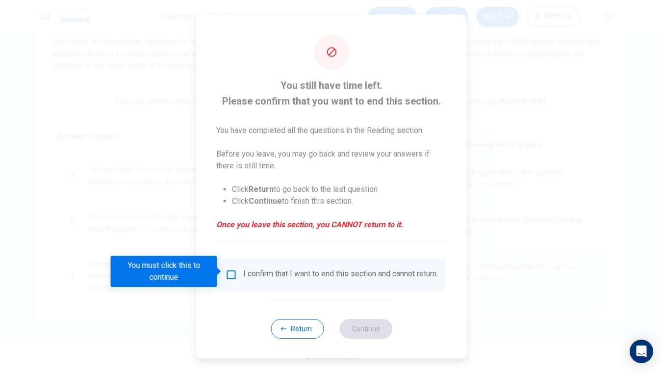
click at [233, 272] on input "You must click this to continue" at bounding box center [232, 275] width 12 height 12
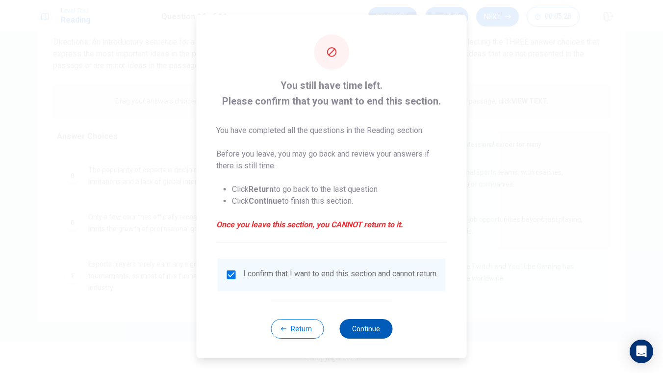
click at [375, 325] on button "Continue" at bounding box center [366, 329] width 53 height 20
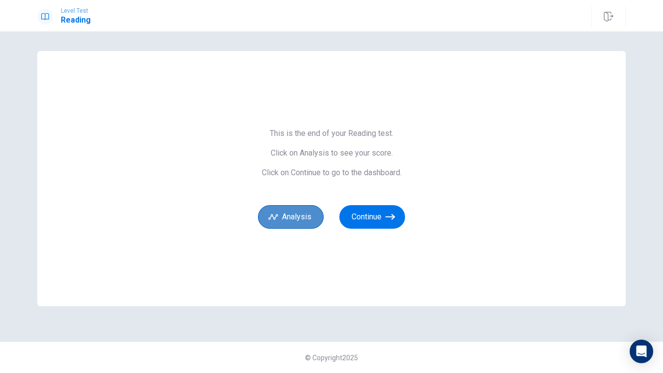
click at [299, 223] on button "Analysis" at bounding box center [291, 217] width 66 height 24
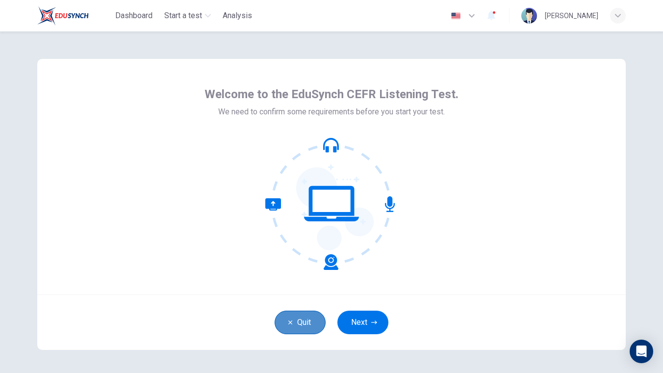
click at [312, 319] on button "Quit" at bounding box center [300, 323] width 51 height 24
